Goal: Find contact information: Find contact information

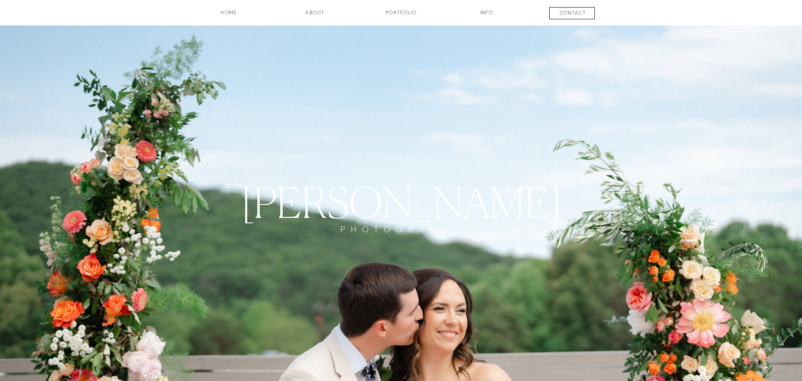
click at [579, 14] on h3 "contact" at bounding box center [573, 14] width 62 height 10
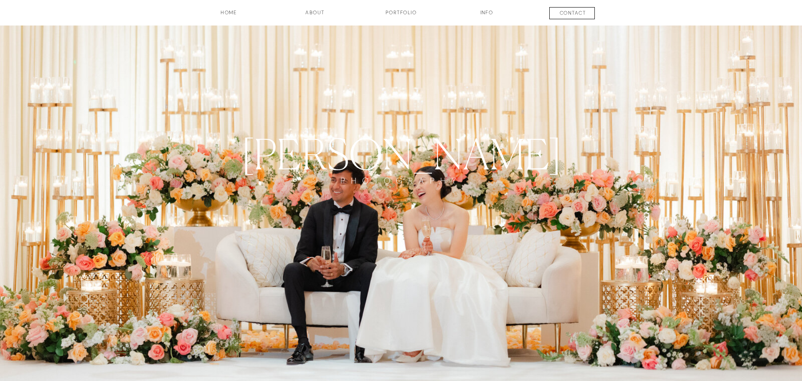
click at [234, 11] on h3 "HOME" at bounding box center [229, 16] width 62 height 14
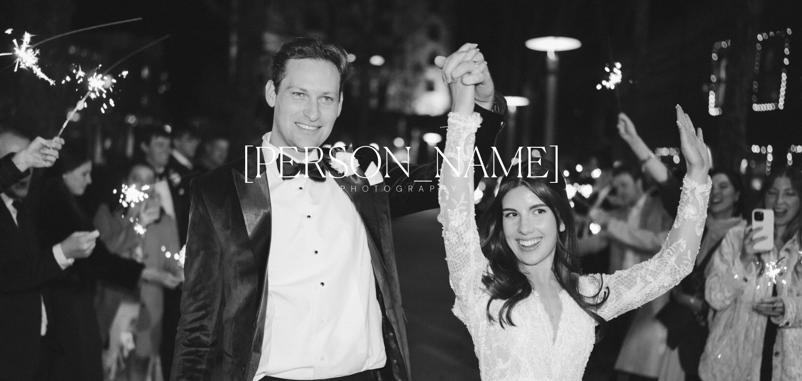
scroll to position [38, 0]
